Goal: Task Accomplishment & Management: Manage account settings

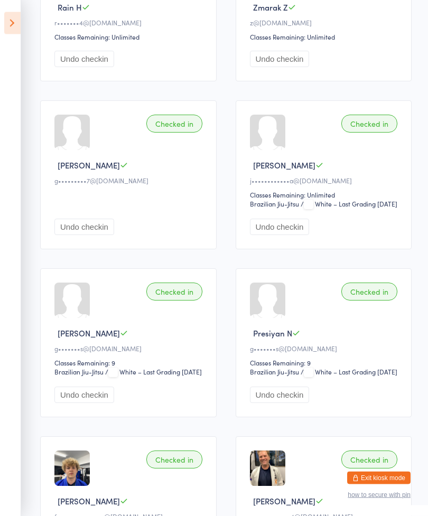
scroll to position [241, 0]
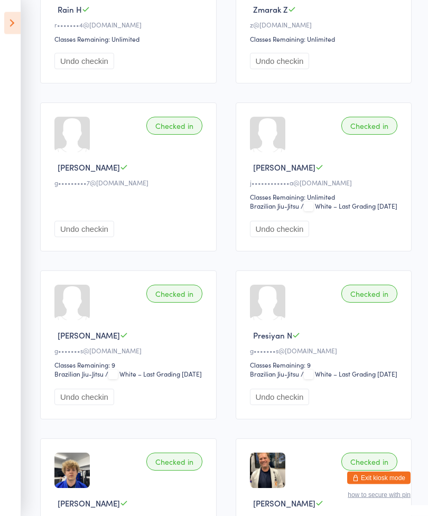
click at [150, 210] on div "Undo checkin" at bounding box center [129, 217] width 151 height 41
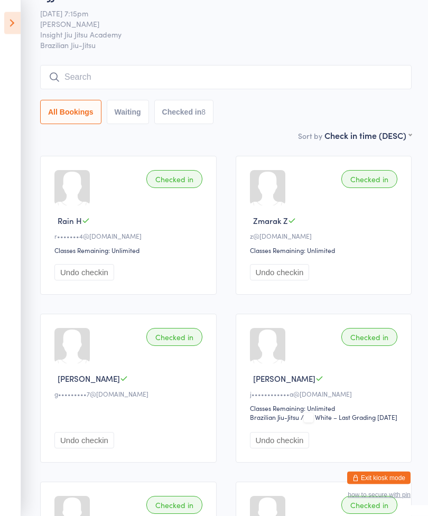
scroll to position [0, 0]
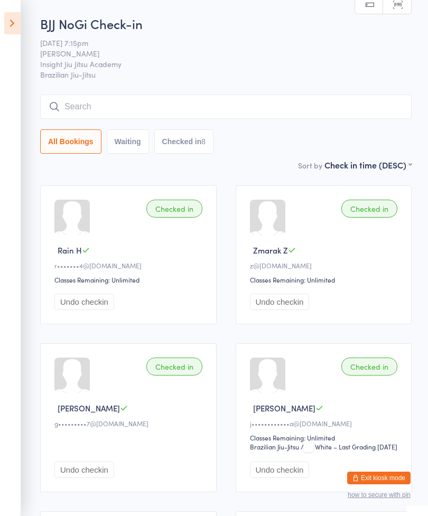
click at [8, 22] on icon at bounding box center [12, 23] width 16 height 22
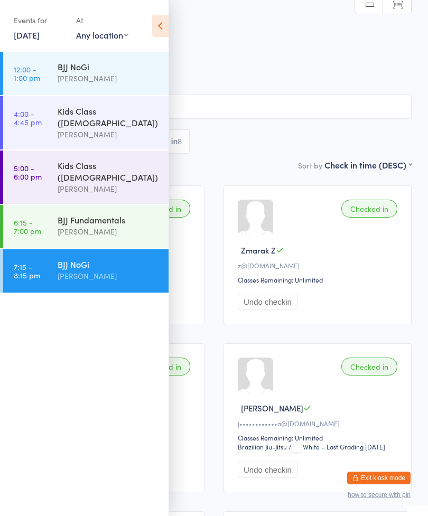
click at [181, 297] on div "Checked in Rain H r•••••••4@gmail.com Classes Remaining: Unlimited Undo checkin" at bounding box center [110, 255] width 188 height 139
click at [363, 474] on button "Exit kiosk mode" at bounding box center [378, 478] width 63 height 13
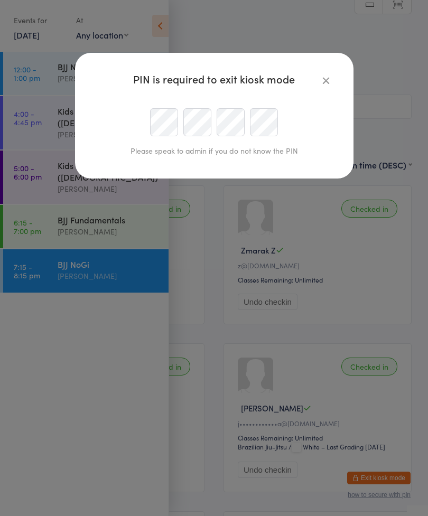
click at [328, 80] on icon "button" at bounding box center [326, 81] width 12 height 12
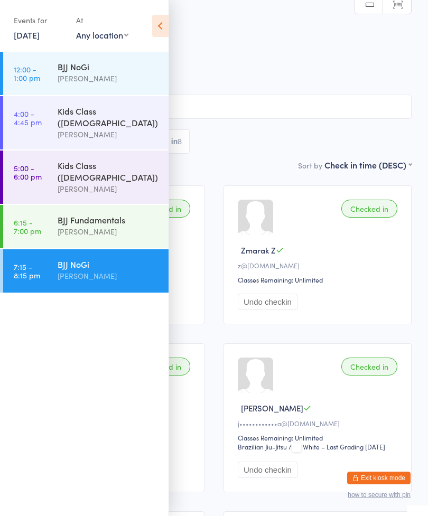
click at [161, 18] on icon at bounding box center [160, 26] width 16 height 22
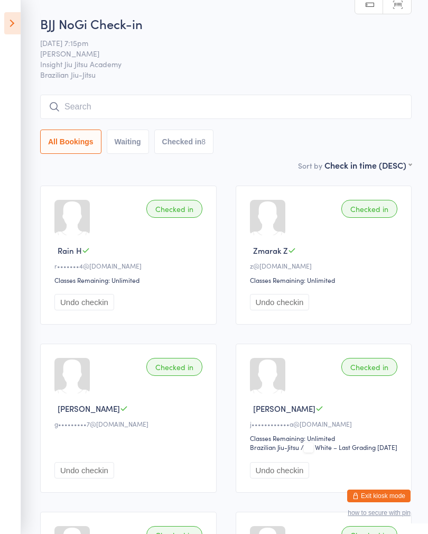
click at [17, 21] on icon at bounding box center [12, 23] width 16 height 22
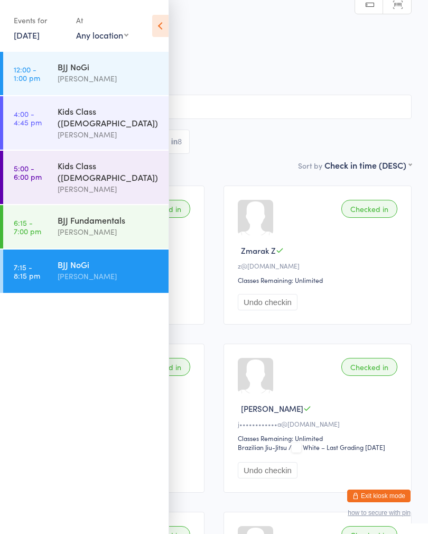
click at [162, 27] on icon at bounding box center [160, 26] width 16 height 22
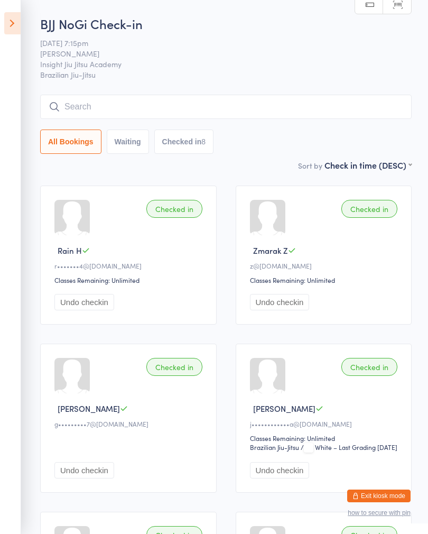
click at [367, 478] on div "Undo checkin" at bounding box center [325, 470] width 151 height 16
click at [382, 494] on button "Exit kiosk mode" at bounding box center [378, 496] width 63 height 13
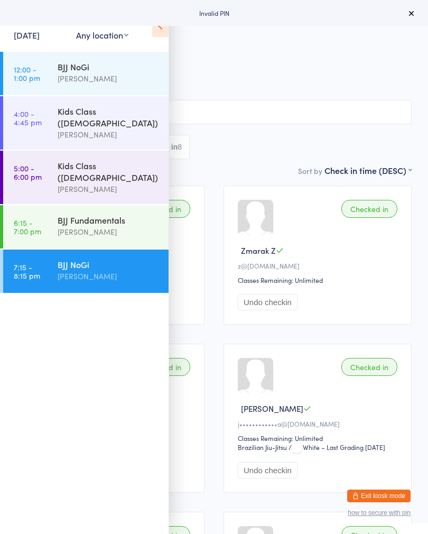
click at [357, 490] on button "Exit kiosk mode" at bounding box center [378, 496] width 63 height 13
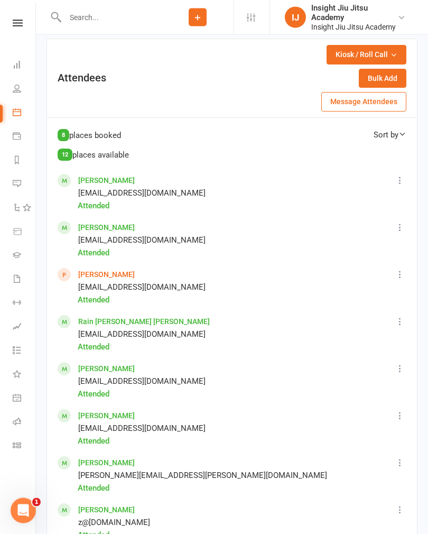
scroll to position [626, 0]
click at [402, 277] on icon at bounding box center [400, 274] width 11 height 11
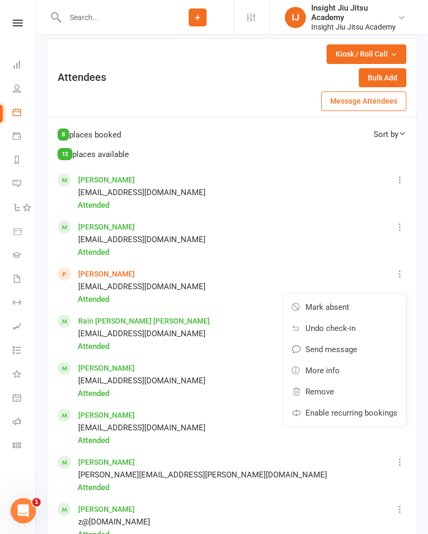
click at [327, 367] on span "More info" at bounding box center [323, 370] width 34 height 13
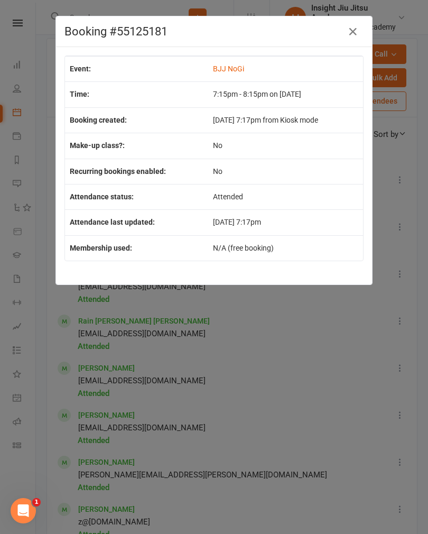
click at [346, 29] on button "button" at bounding box center [353, 31] width 17 height 17
